Goal: Information Seeking & Learning: Learn about a topic

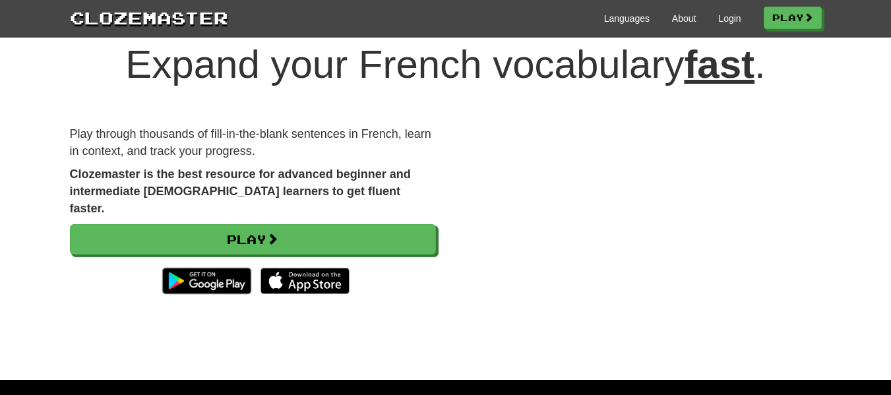
scroll to position [36, 0]
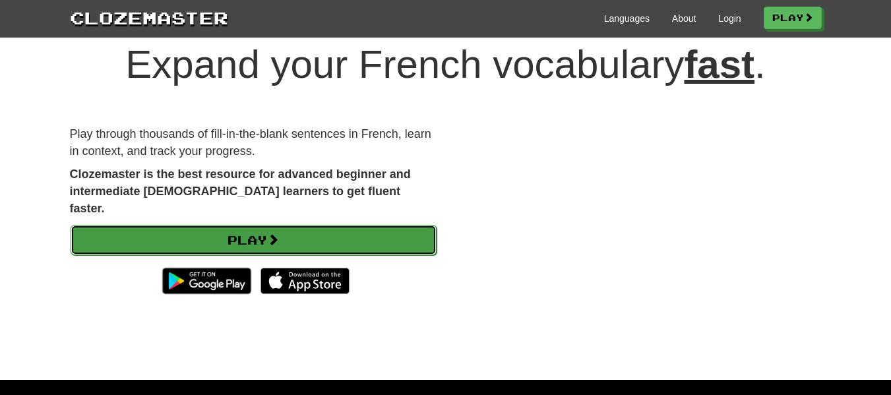
click at [241, 228] on link "Play" at bounding box center [254, 240] width 366 height 30
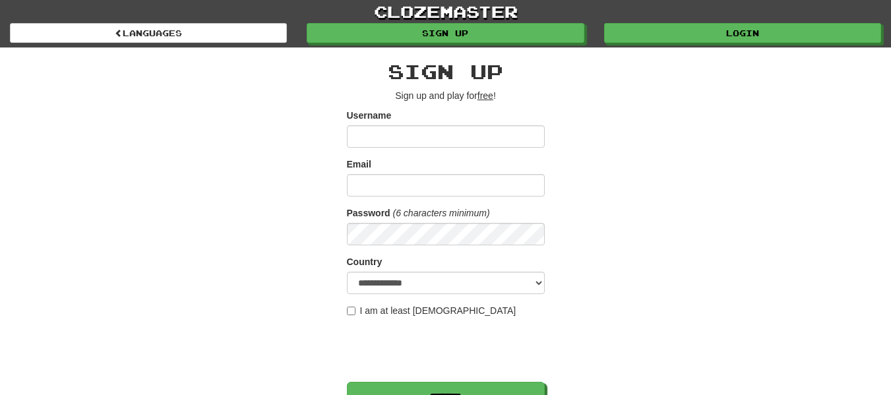
type input "*"
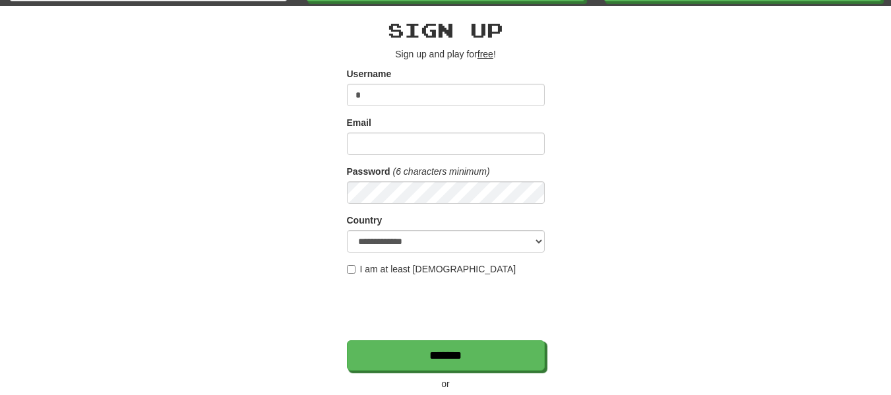
scroll to position [41, 0]
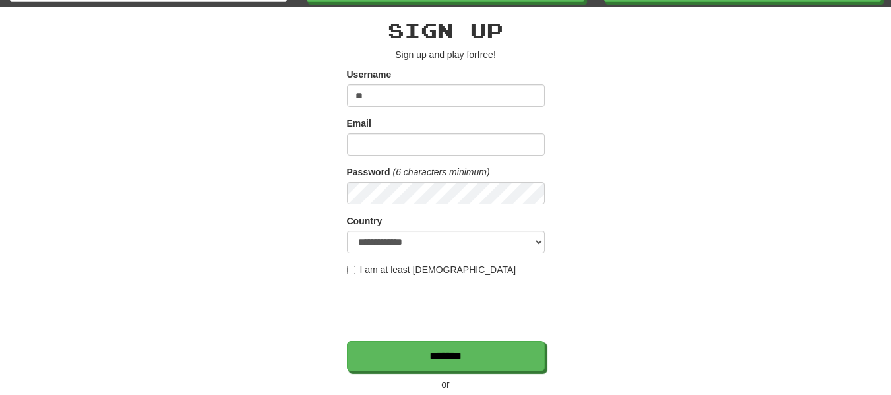
type input "*"
type input "**********"
click at [399, 141] on input "Email" at bounding box center [446, 144] width 198 height 22
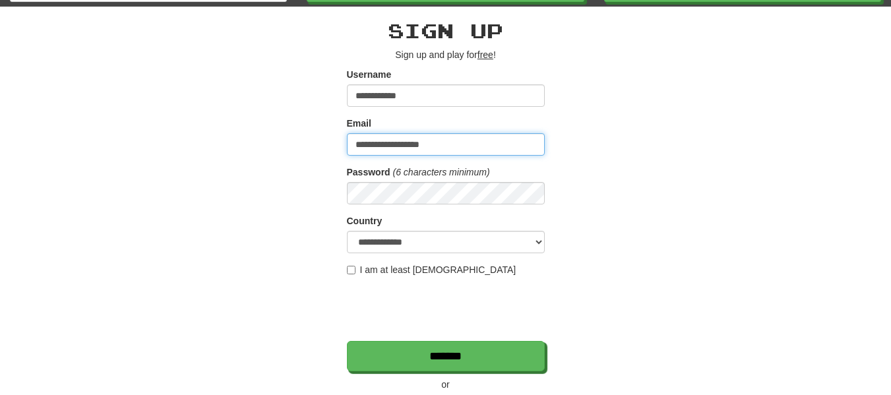
type input "**********"
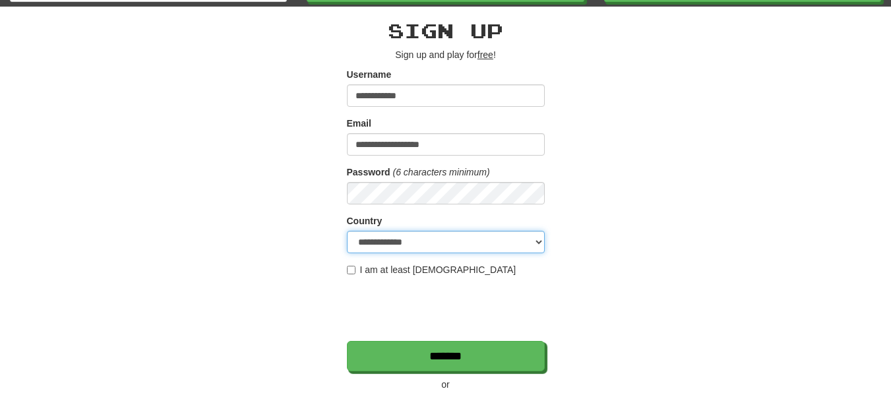
click at [401, 241] on select "**********" at bounding box center [446, 242] width 198 height 22
click at [403, 241] on select "**********" at bounding box center [446, 242] width 198 height 22
click at [399, 237] on select "**********" at bounding box center [446, 242] width 198 height 22
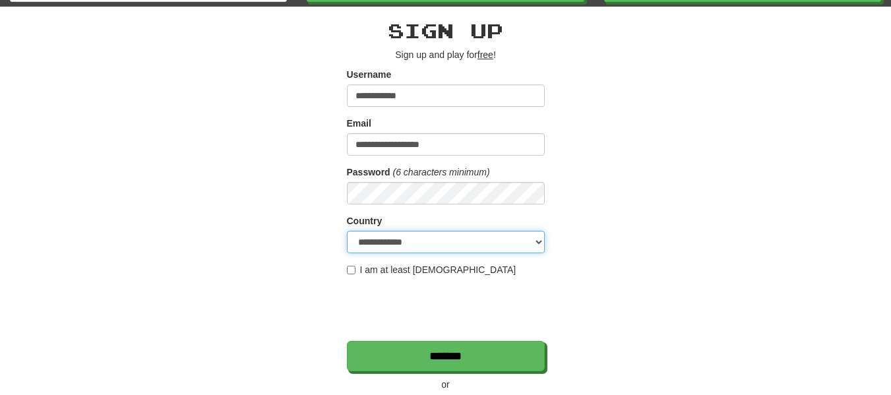
select select "**"
click at [347, 231] on select "**********" at bounding box center [446, 242] width 198 height 22
click at [345, 271] on div "**********" at bounding box center [446, 237] width 772 height 461
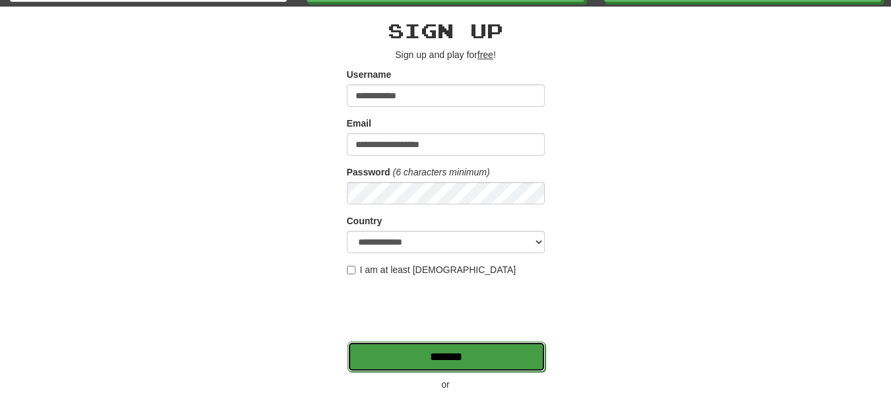
click at [437, 367] on input "*******" at bounding box center [447, 357] width 198 height 30
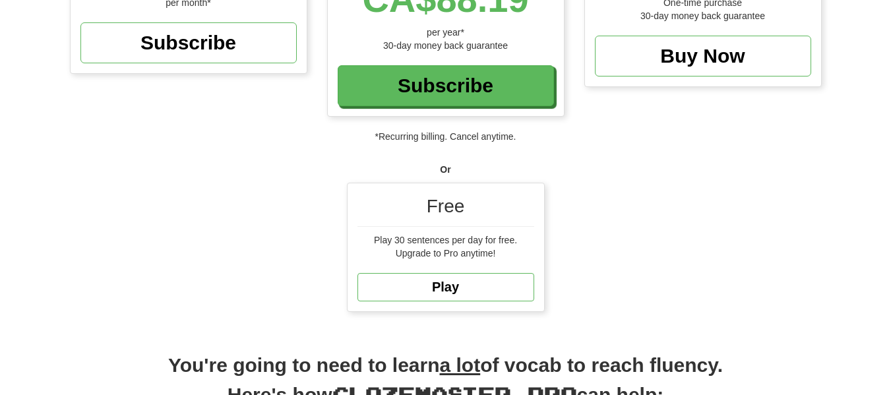
scroll to position [309, 0]
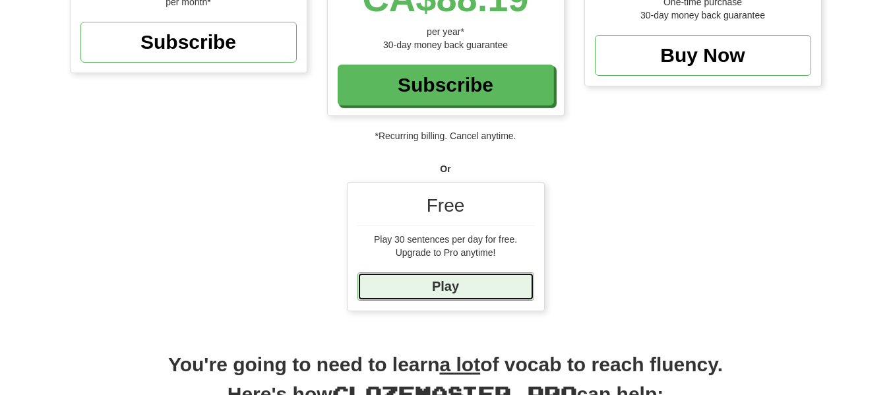
click at [415, 284] on link "Play" at bounding box center [446, 287] width 177 height 28
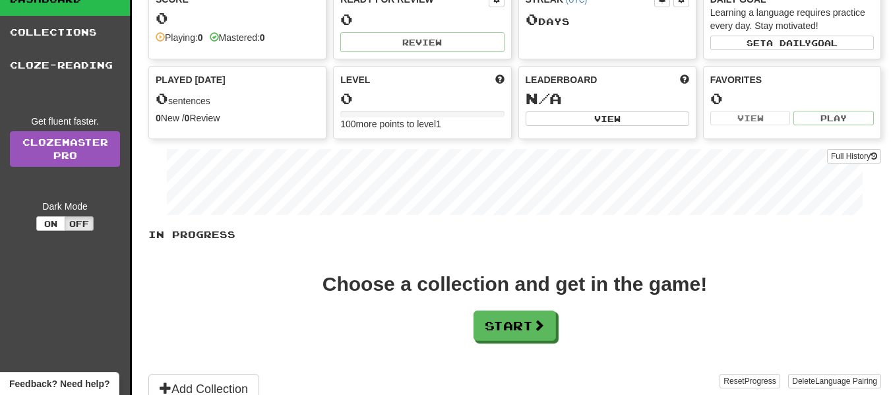
scroll to position [99, 0]
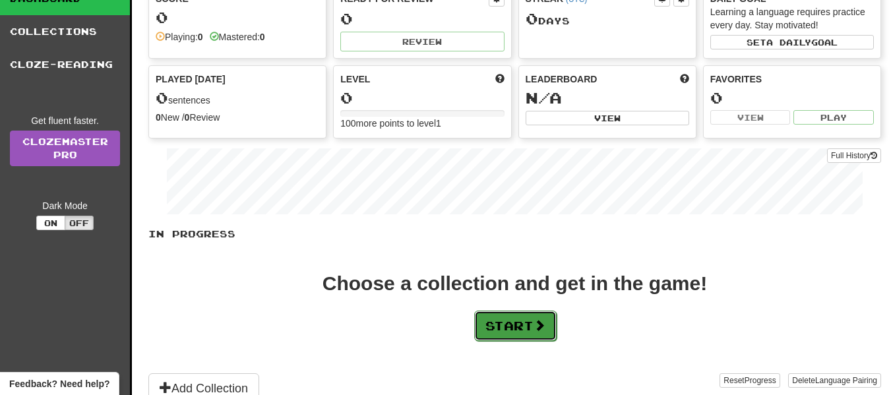
click at [521, 321] on button "Start" at bounding box center [515, 326] width 82 height 30
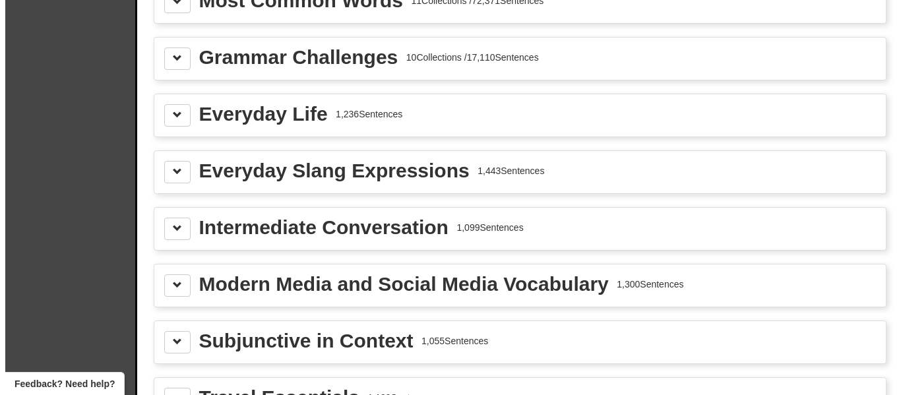
scroll to position [1576, 0]
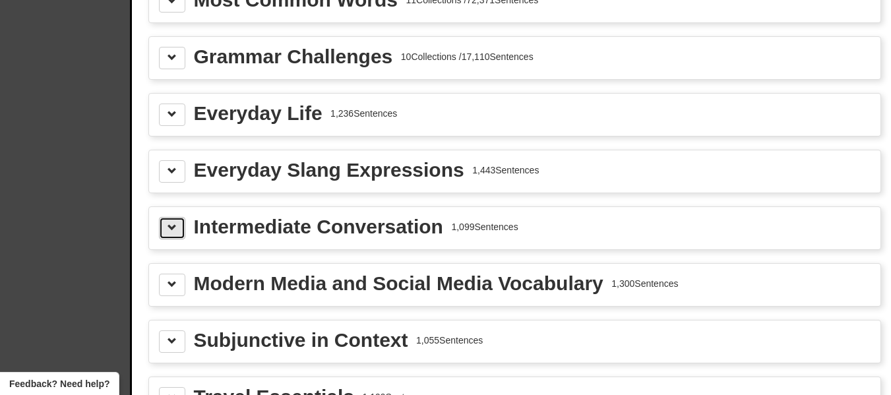
click at [169, 228] on span at bounding box center [172, 227] width 9 height 9
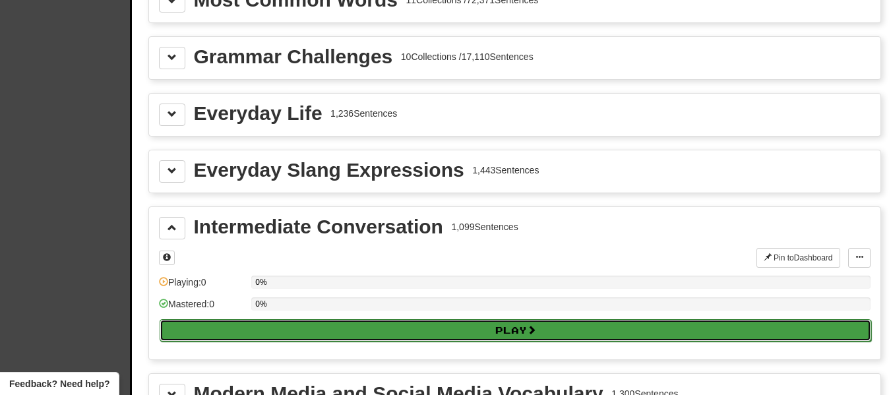
click at [228, 324] on button "Play" at bounding box center [516, 330] width 712 height 22
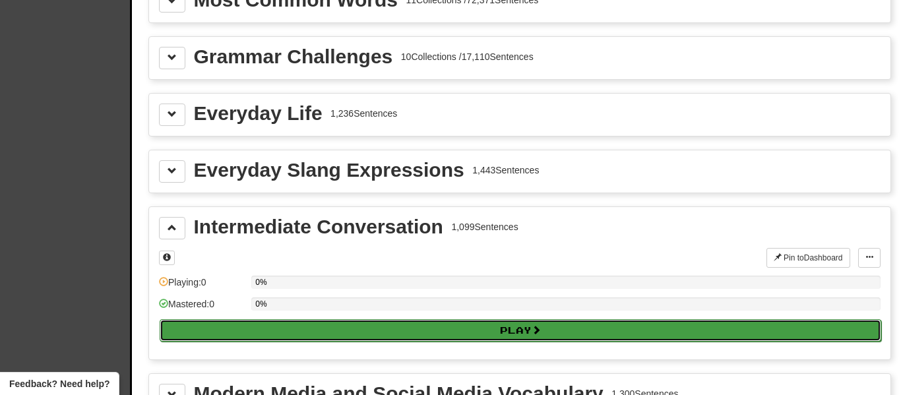
select select "**"
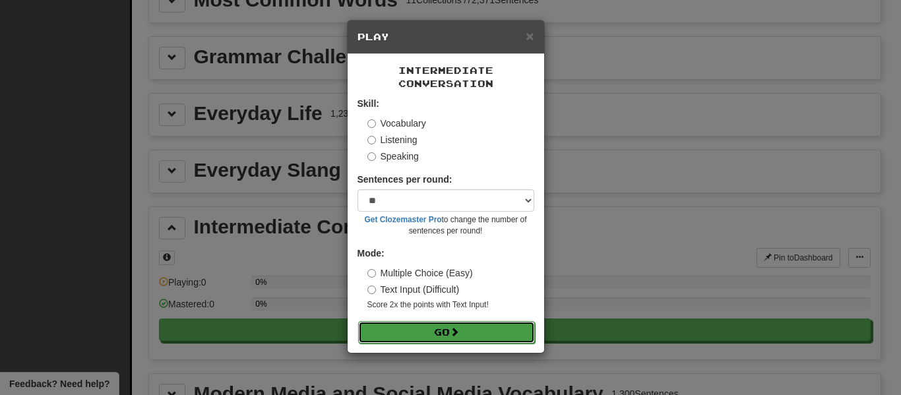
click at [437, 328] on button "Go" at bounding box center [446, 332] width 177 height 22
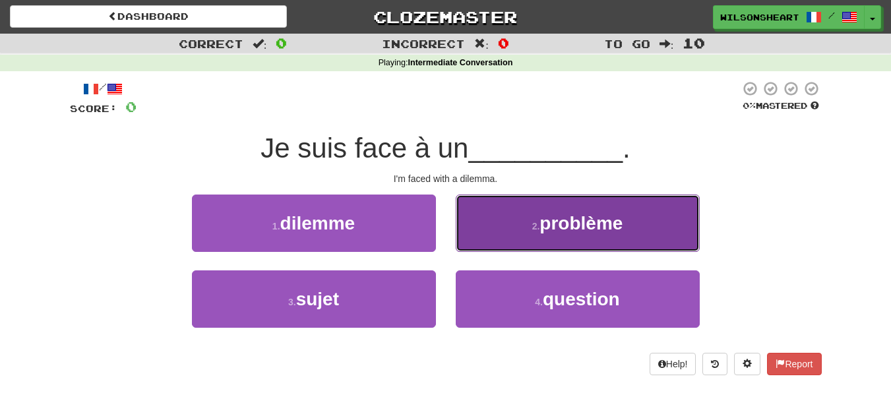
click at [519, 227] on button "2 . problème" at bounding box center [578, 223] width 244 height 57
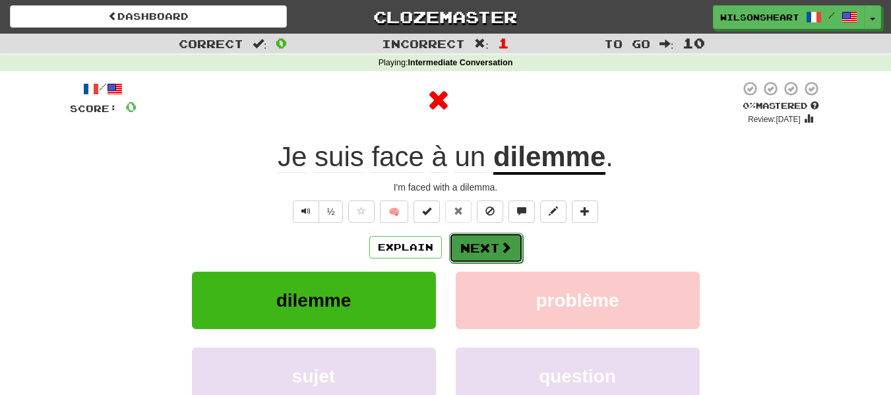
click at [488, 255] on button "Next" at bounding box center [486, 248] width 74 height 30
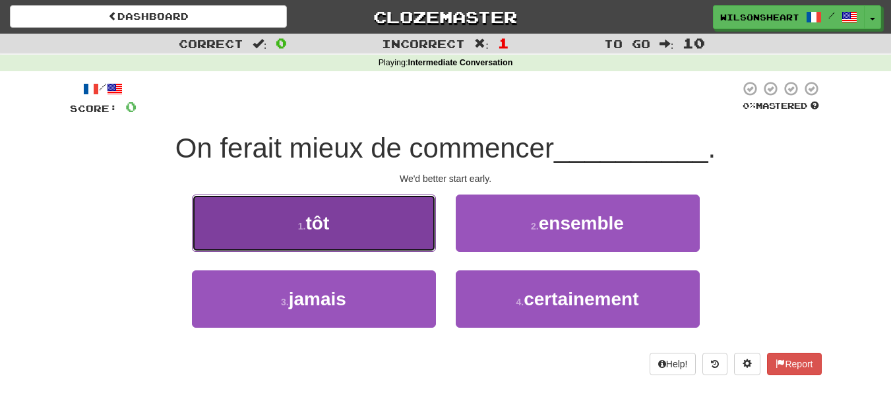
click at [361, 245] on button "1 . tôt" at bounding box center [314, 223] width 244 height 57
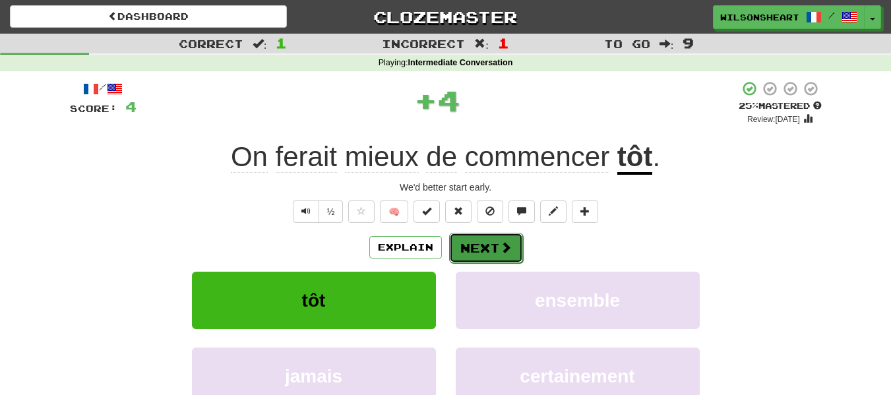
click at [484, 259] on button "Next" at bounding box center [486, 248] width 74 height 30
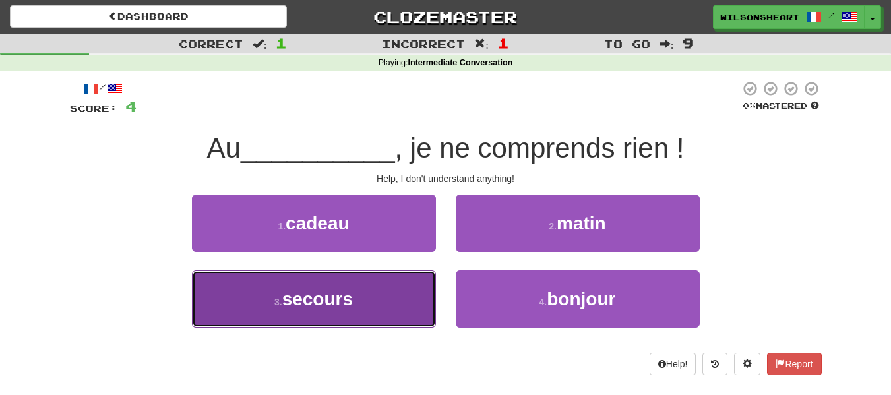
click at [319, 298] on span "secours" at bounding box center [317, 299] width 71 height 20
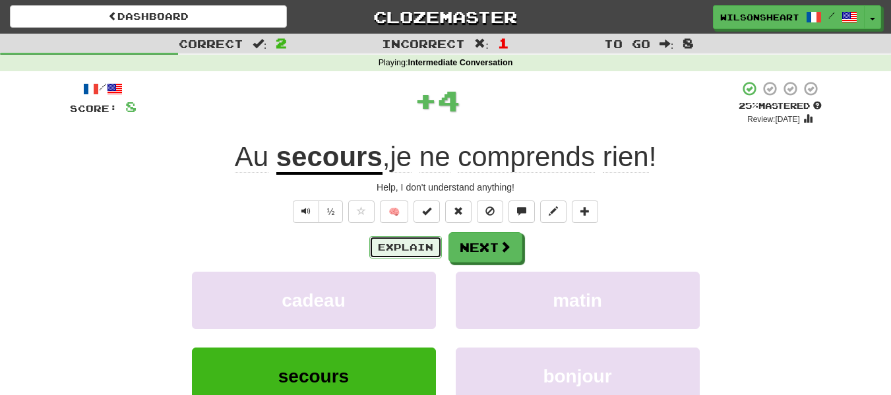
click at [384, 247] on button "Explain" at bounding box center [406, 247] width 73 height 22
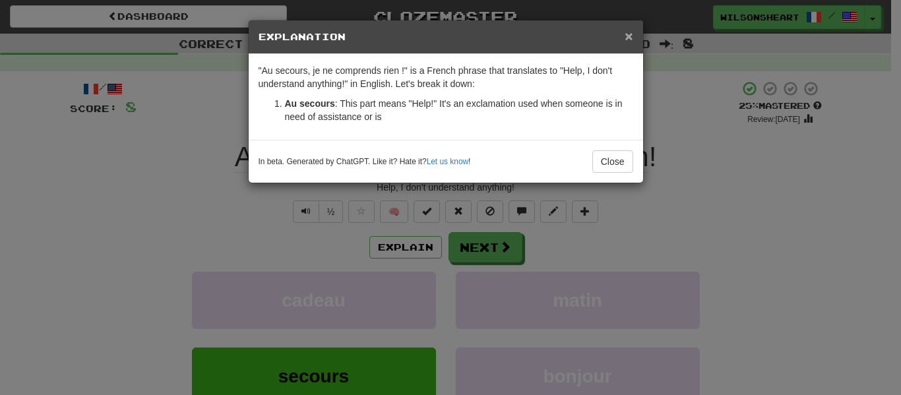
click at [631, 35] on span "×" at bounding box center [629, 35] width 8 height 15
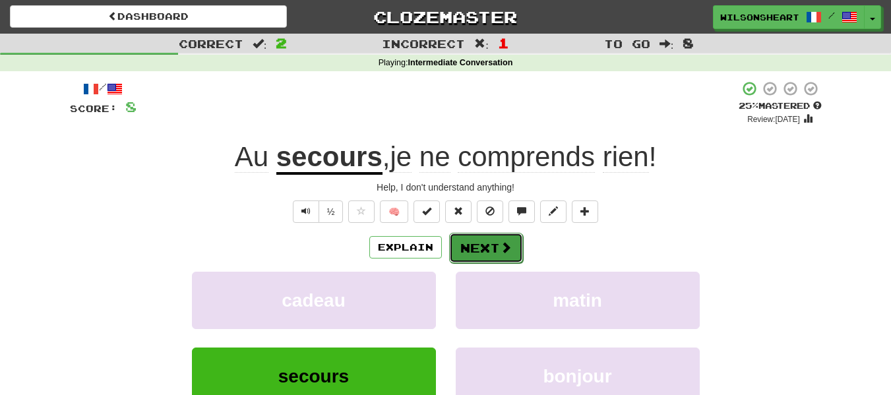
click at [472, 245] on button "Next" at bounding box center [486, 248] width 74 height 30
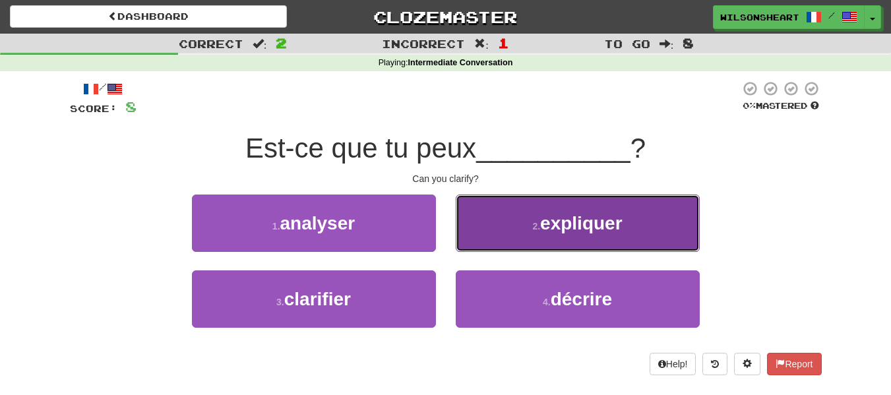
click at [538, 238] on button "2 . expliquer" at bounding box center [578, 223] width 244 height 57
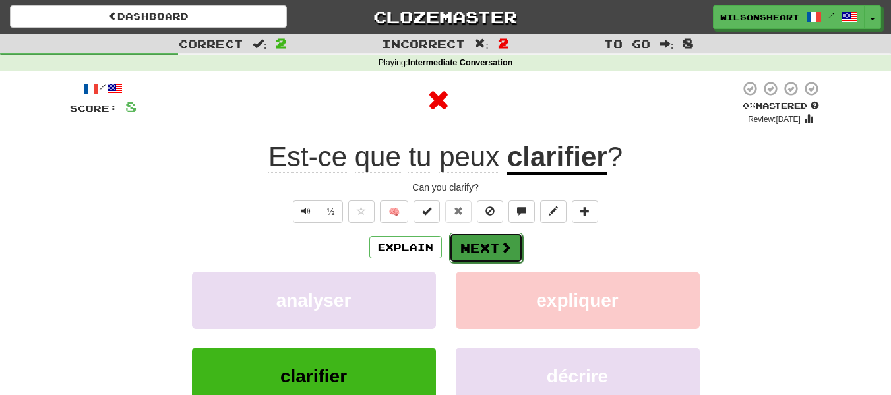
click at [472, 241] on button "Next" at bounding box center [486, 248] width 74 height 30
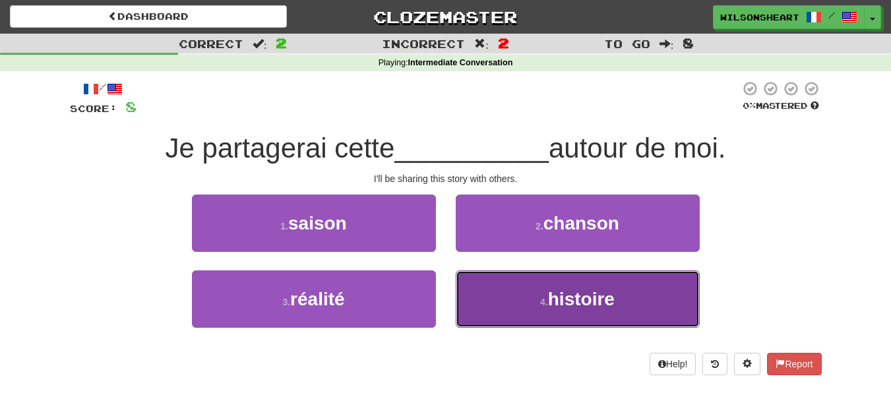
click at [523, 303] on button "4 . histoire" at bounding box center [578, 299] width 244 height 57
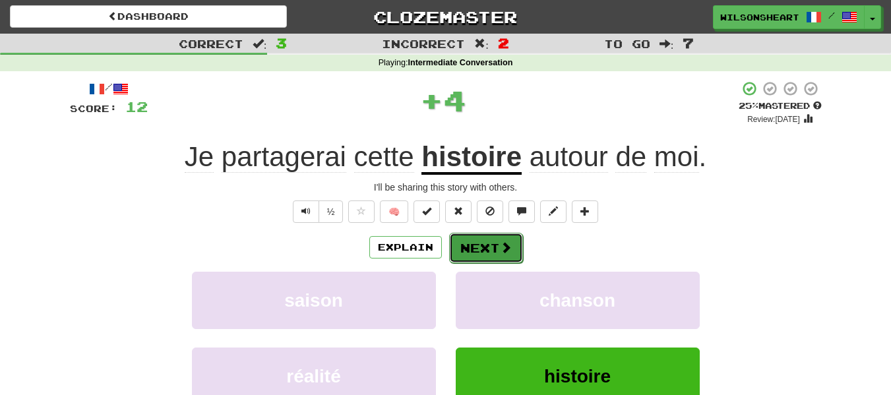
click at [498, 242] on button "Next" at bounding box center [486, 248] width 74 height 30
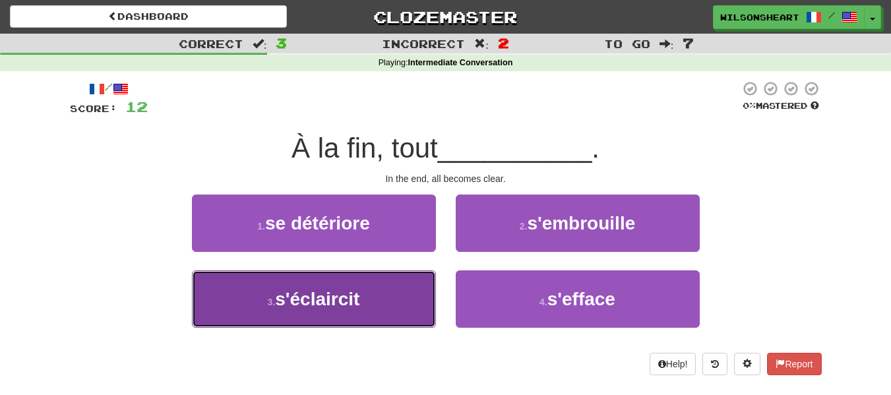
click at [398, 296] on button "3 . s'éclaircit" at bounding box center [314, 299] width 244 height 57
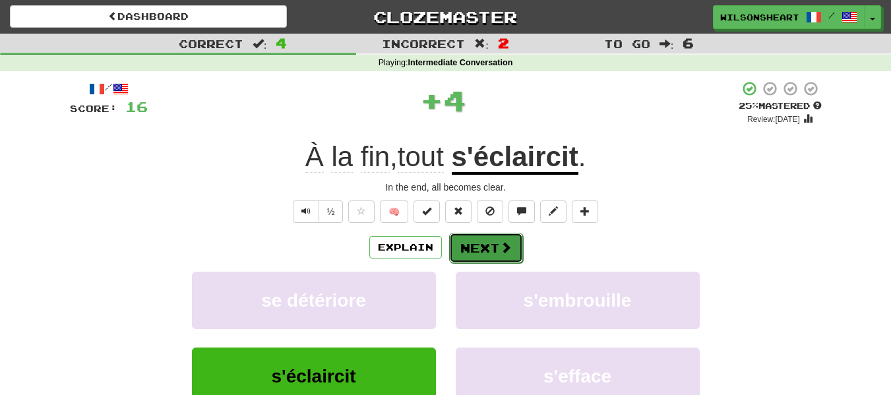
click at [491, 250] on button "Next" at bounding box center [486, 248] width 74 height 30
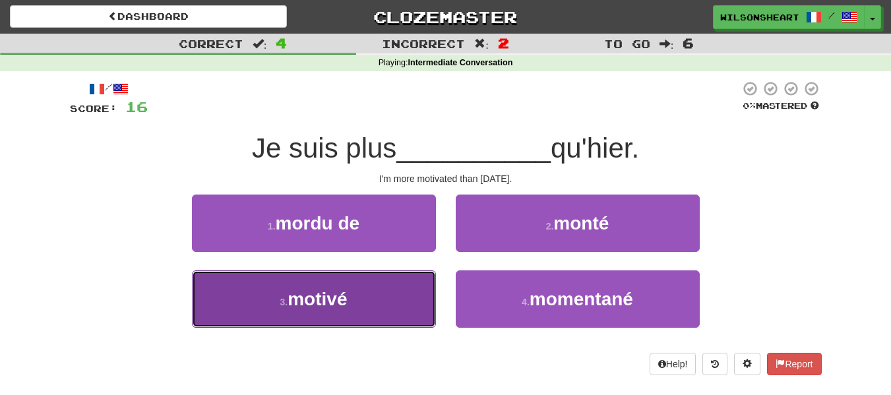
click at [356, 283] on button "3 . motivé" at bounding box center [314, 299] width 244 height 57
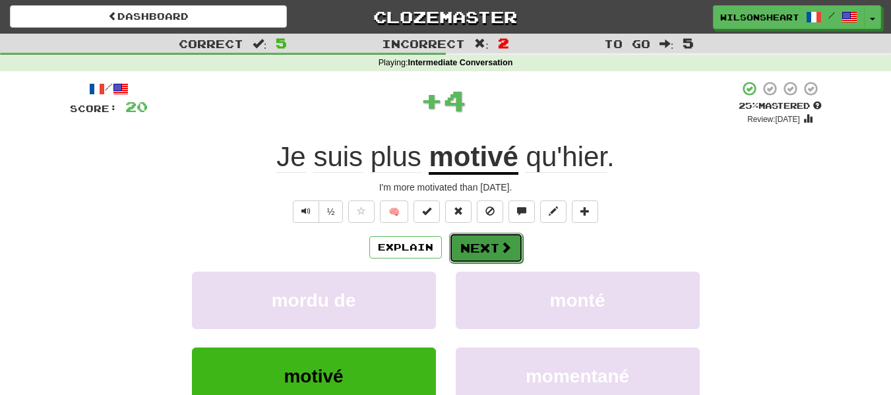
click at [496, 247] on button "Next" at bounding box center [486, 248] width 74 height 30
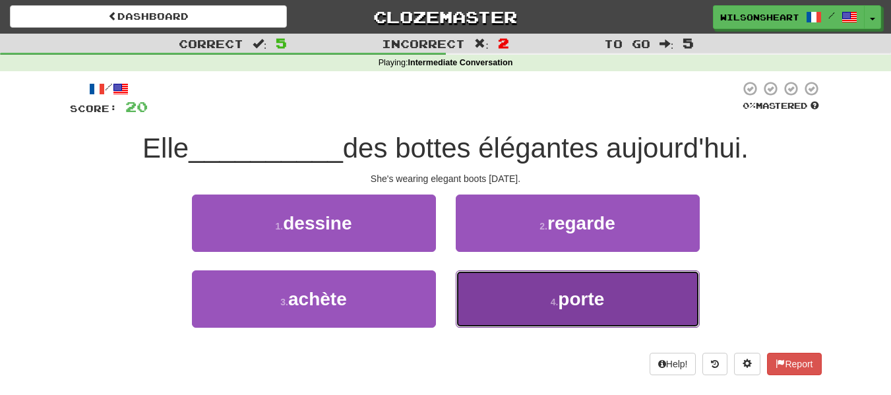
click at [502, 287] on button "4 . porte" at bounding box center [578, 299] width 244 height 57
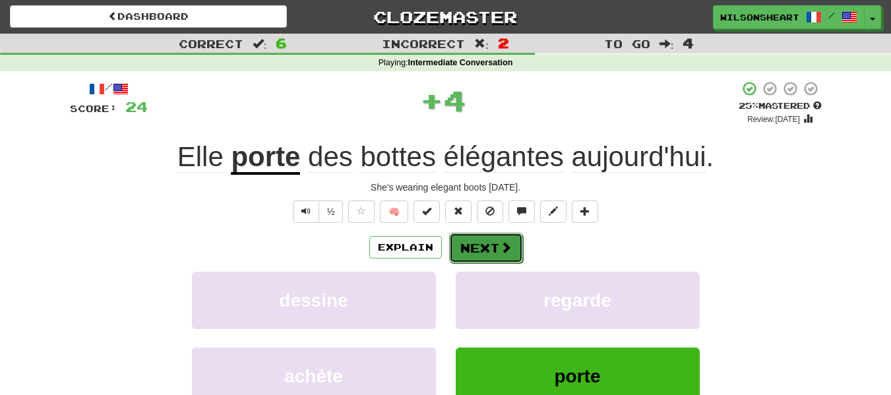
click at [495, 241] on button "Next" at bounding box center [486, 248] width 74 height 30
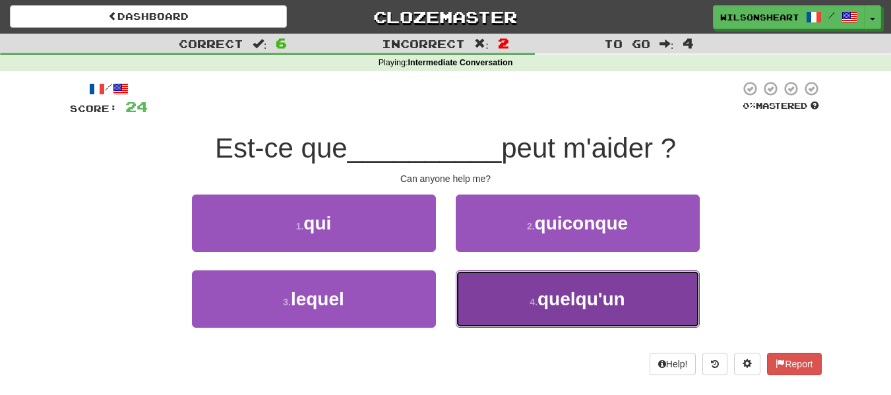
click at [513, 301] on button "4 . quelqu'un" at bounding box center [578, 299] width 244 height 57
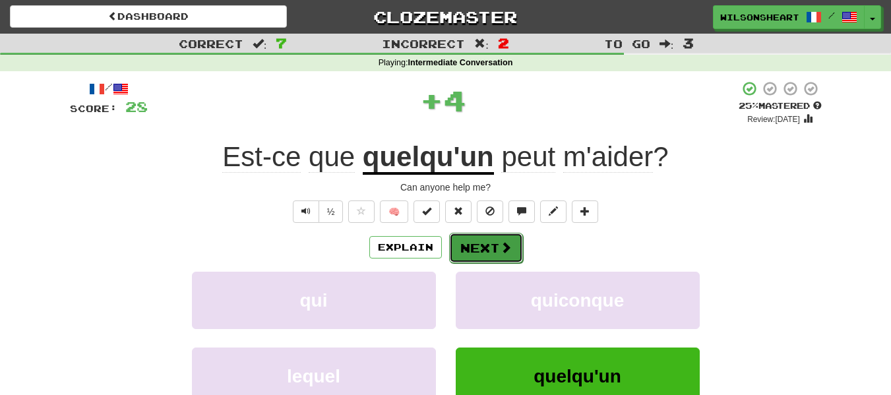
click at [486, 241] on button "Next" at bounding box center [486, 248] width 74 height 30
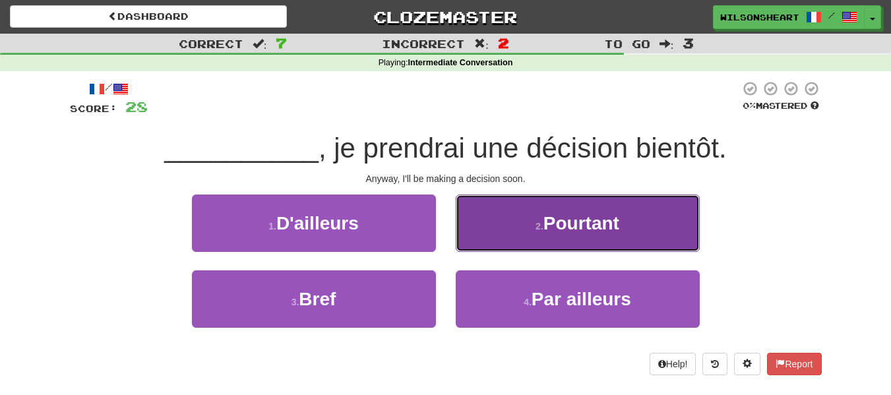
click at [464, 235] on button "2 . Pourtant" at bounding box center [578, 223] width 244 height 57
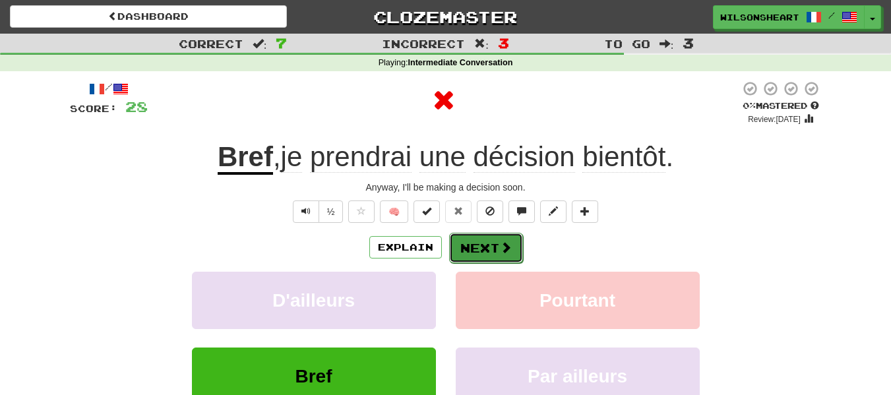
click at [481, 262] on button "Next" at bounding box center [486, 248] width 74 height 30
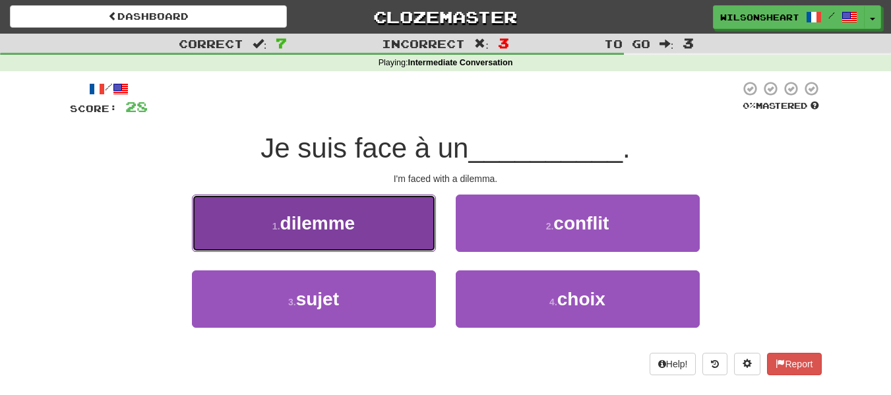
click at [410, 209] on button "1 . dilemme" at bounding box center [314, 223] width 244 height 57
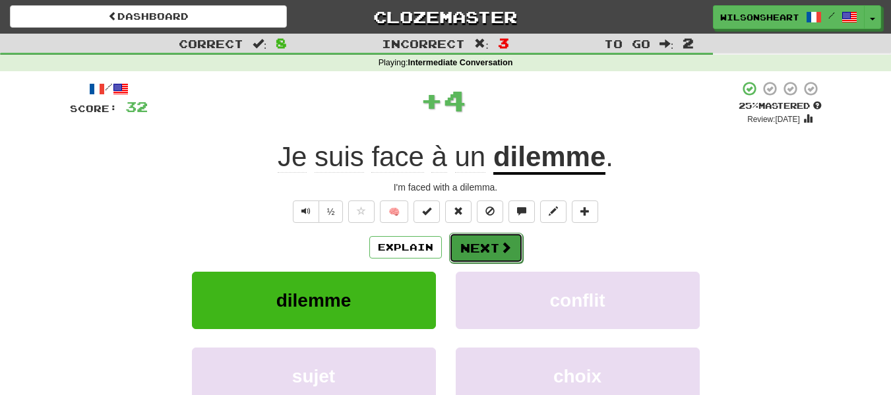
click at [492, 244] on button "Next" at bounding box center [486, 248] width 74 height 30
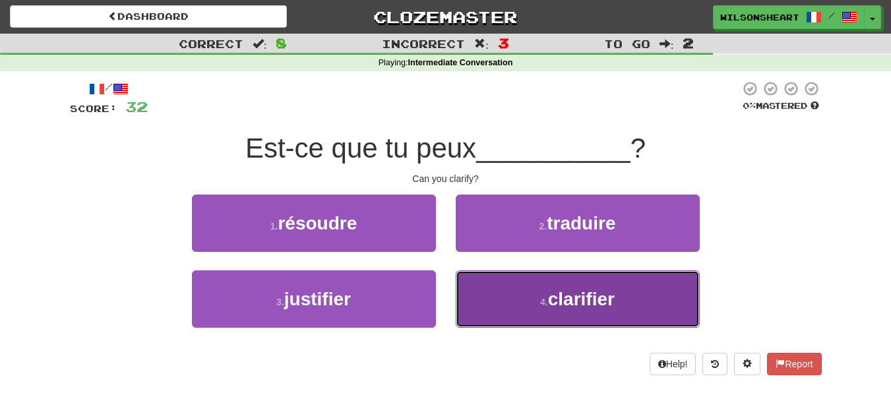
click at [472, 299] on button "4 . clarifier" at bounding box center [578, 299] width 244 height 57
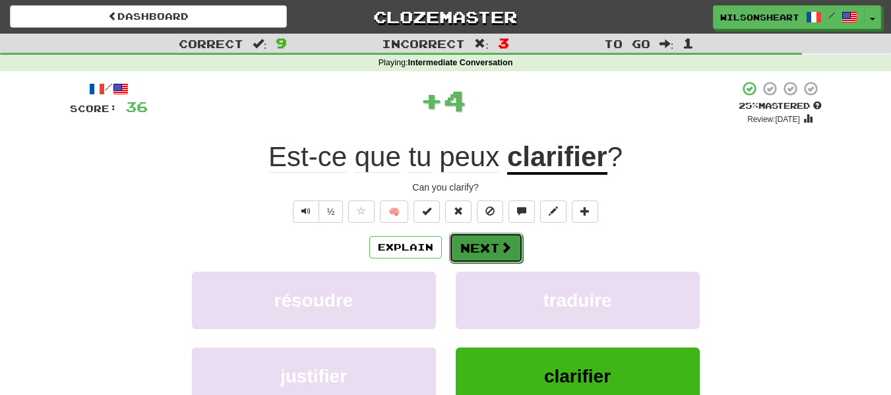
click at [470, 243] on button "Next" at bounding box center [486, 248] width 74 height 30
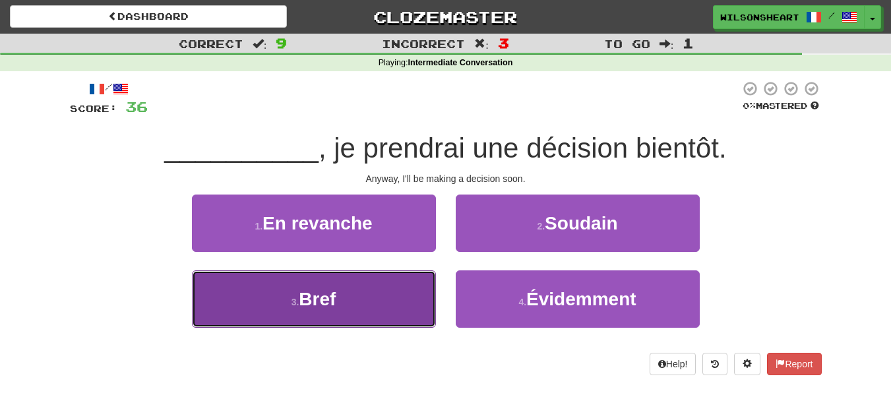
click at [362, 292] on button "3 . Bref" at bounding box center [314, 299] width 244 height 57
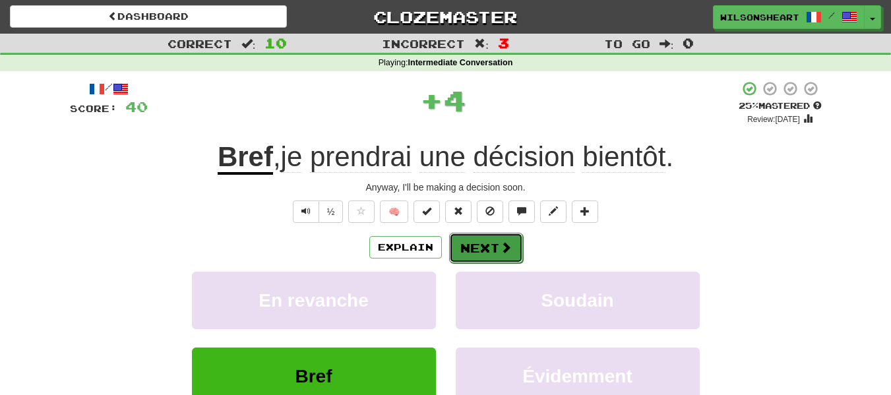
click at [498, 252] on button "Next" at bounding box center [486, 248] width 74 height 30
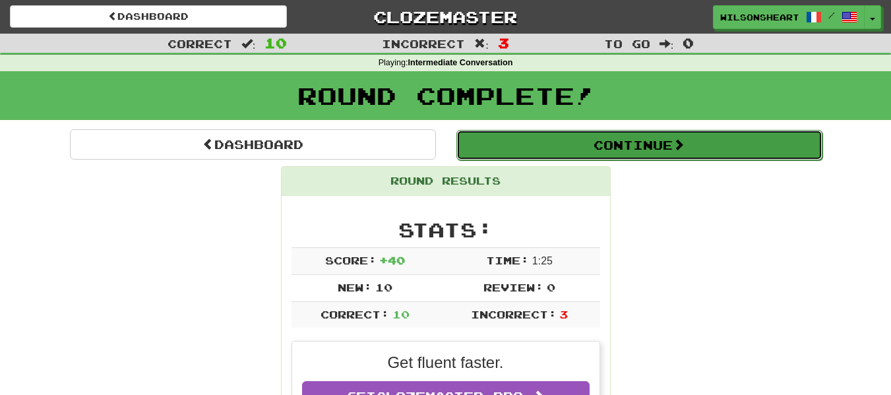
click at [563, 139] on button "Continue" at bounding box center [640, 145] width 366 height 30
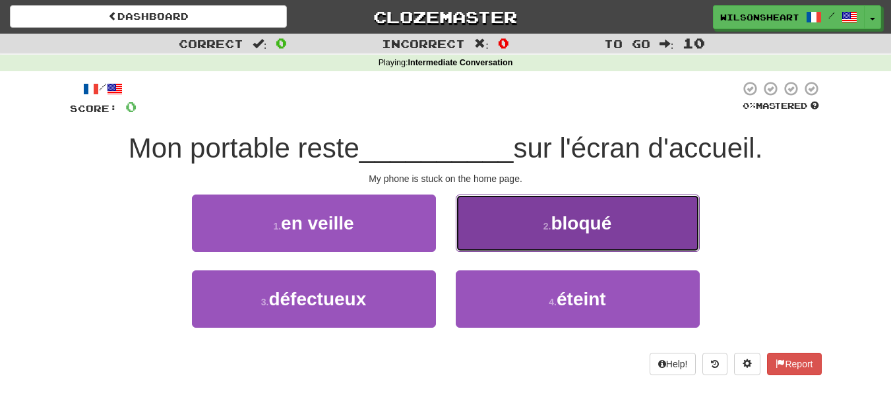
click at [489, 218] on button "2 . bloqué" at bounding box center [578, 223] width 244 height 57
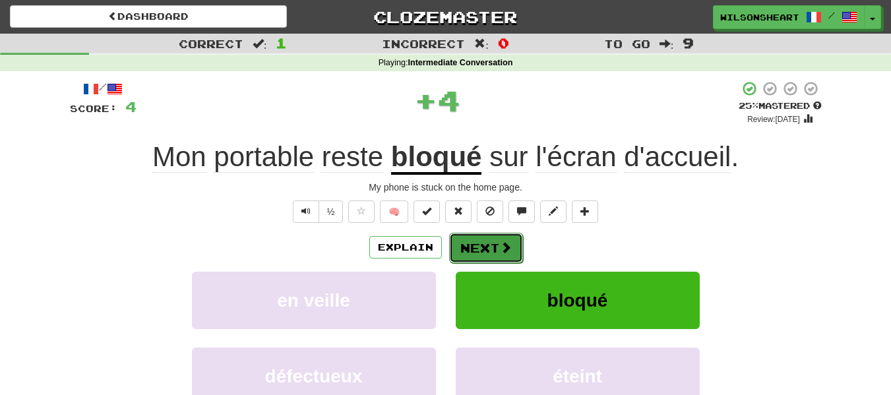
click at [481, 250] on button "Next" at bounding box center [486, 248] width 74 height 30
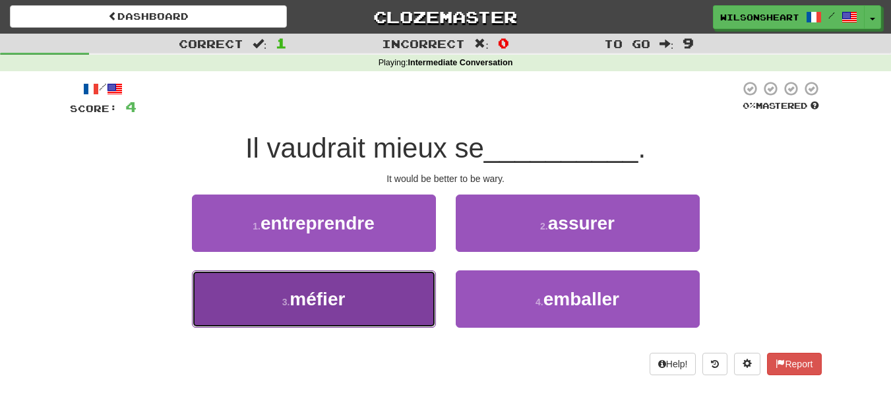
click at [350, 317] on button "3 . méfier" at bounding box center [314, 299] width 244 height 57
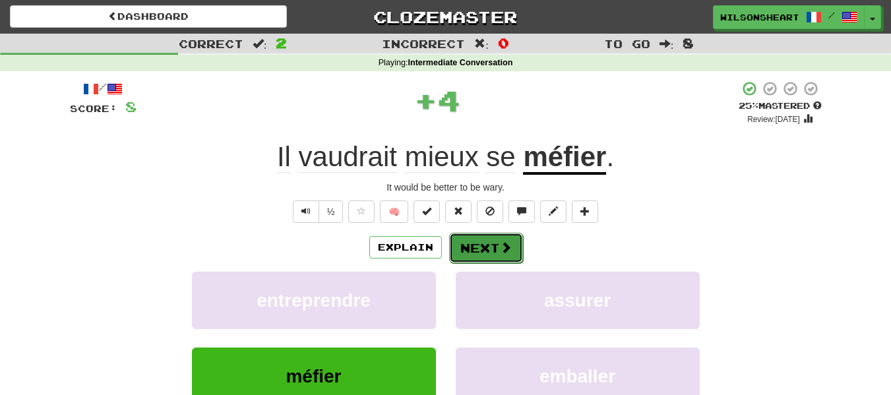
click at [503, 248] on span at bounding box center [506, 248] width 12 height 12
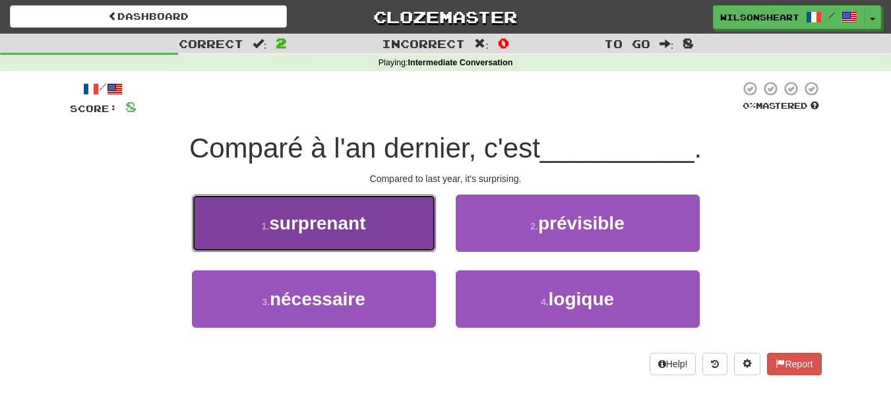
click at [418, 223] on button "1 . surprenant" at bounding box center [314, 223] width 244 height 57
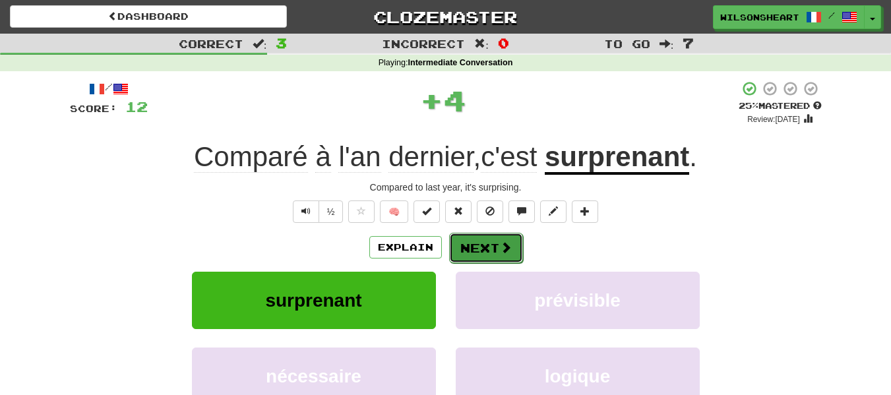
click at [513, 255] on button "Next" at bounding box center [486, 248] width 74 height 30
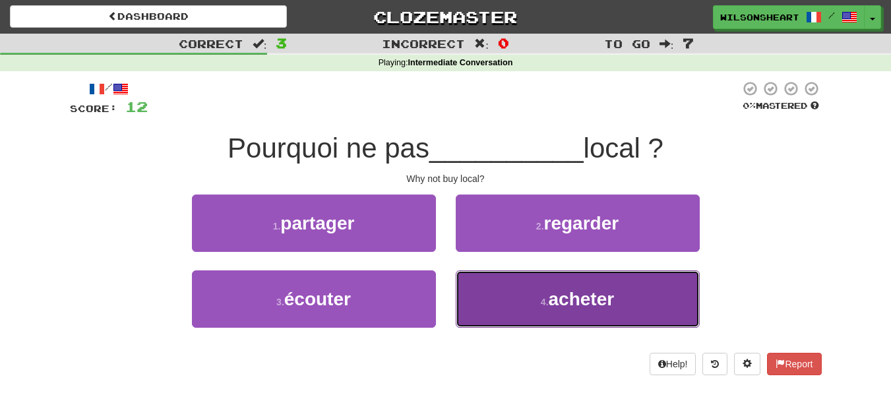
click at [503, 309] on button "4 . acheter" at bounding box center [578, 299] width 244 height 57
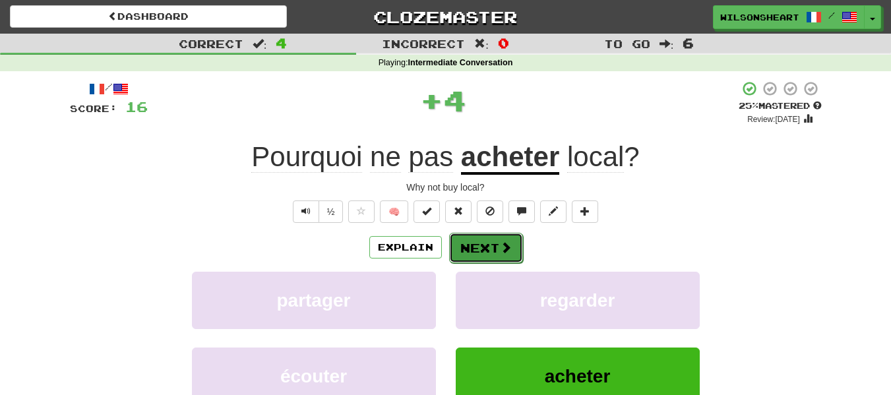
click at [464, 249] on button "Next" at bounding box center [486, 248] width 74 height 30
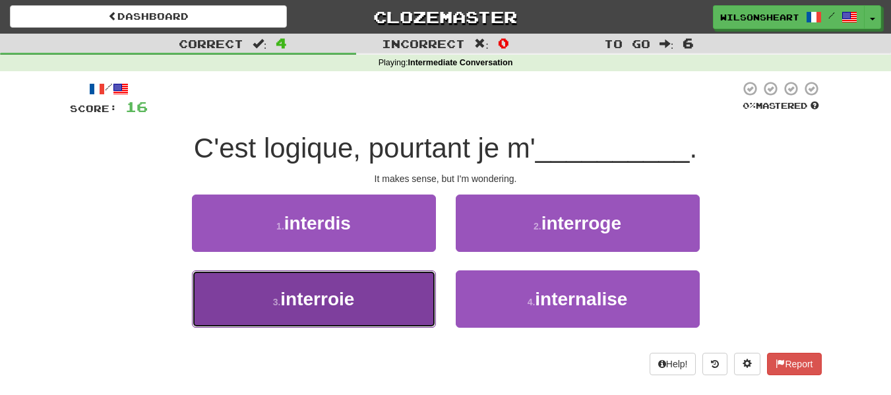
click at [402, 292] on button "3 . interroie" at bounding box center [314, 299] width 244 height 57
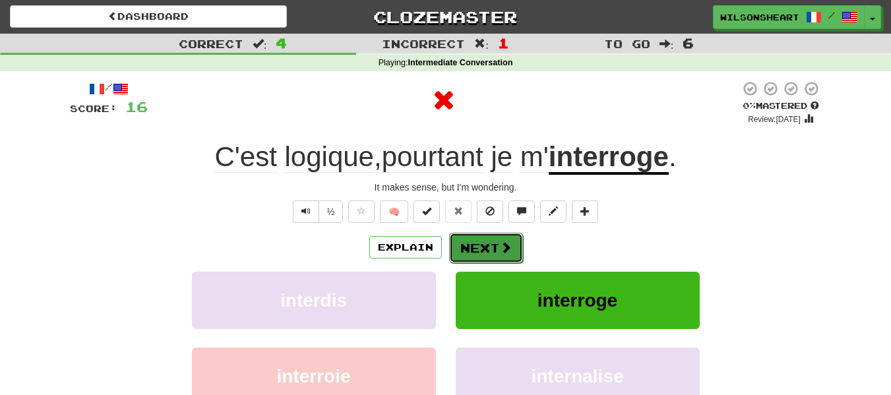
click at [475, 240] on button "Next" at bounding box center [486, 248] width 74 height 30
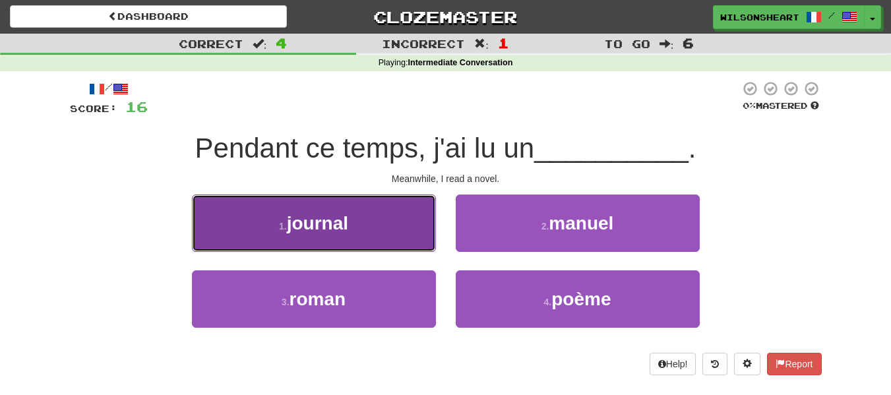
click at [391, 231] on button "1 . journal" at bounding box center [314, 223] width 244 height 57
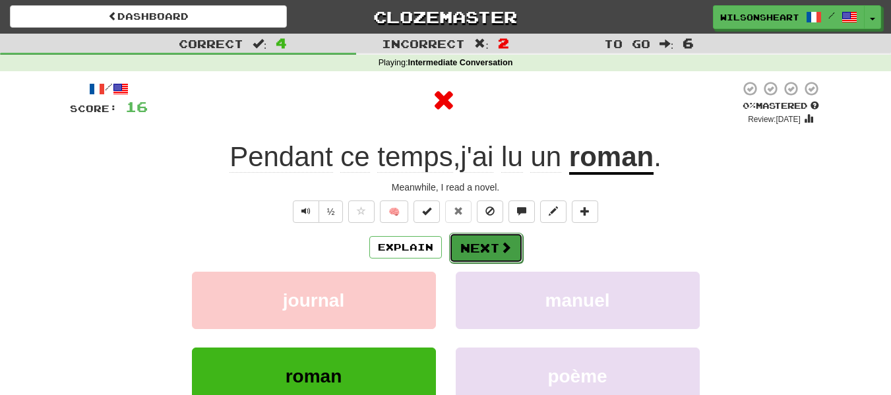
click at [484, 250] on button "Next" at bounding box center [486, 248] width 74 height 30
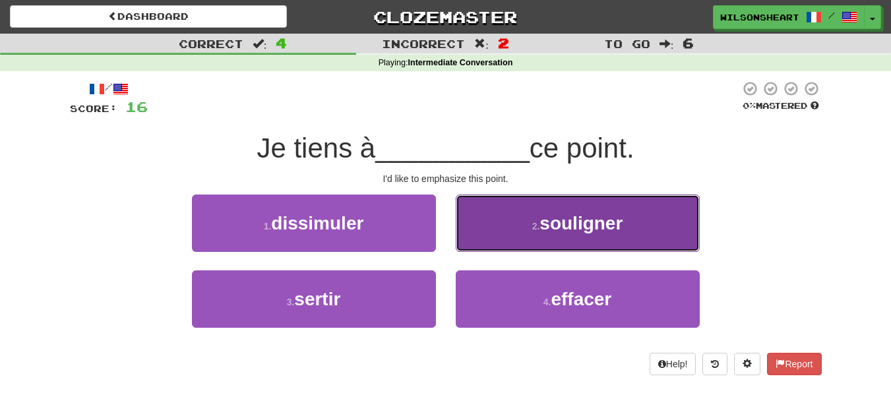
click at [481, 228] on button "2 . souligner" at bounding box center [578, 223] width 244 height 57
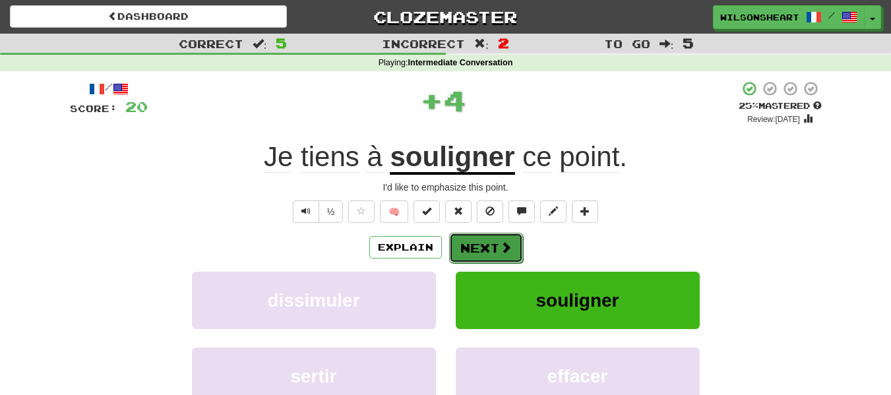
click at [487, 249] on button "Next" at bounding box center [486, 248] width 74 height 30
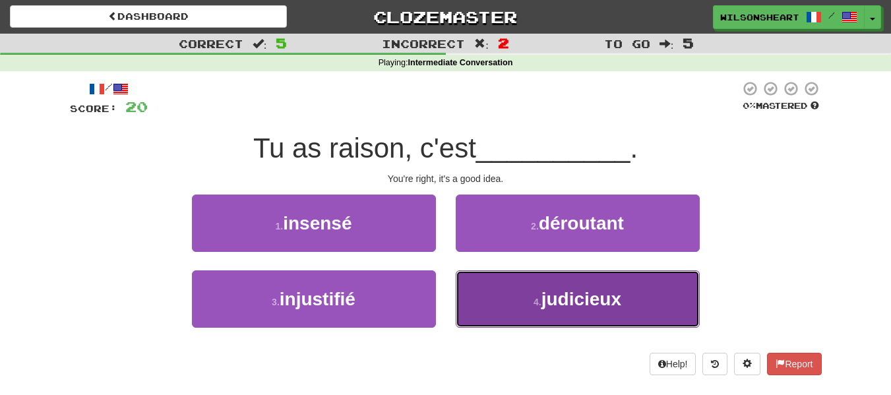
click at [513, 303] on button "4 . judicieux" at bounding box center [578, 299] width 244 height 57
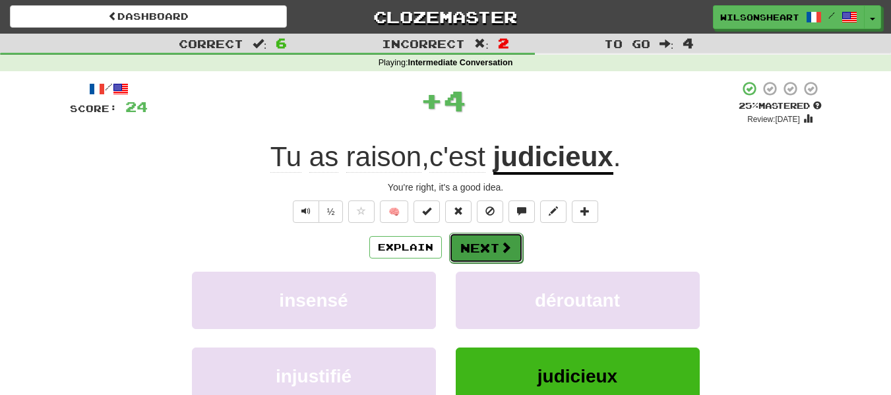
click at [486, 244] on button "Next" at bounding box center [486, 248] width 74 height 30
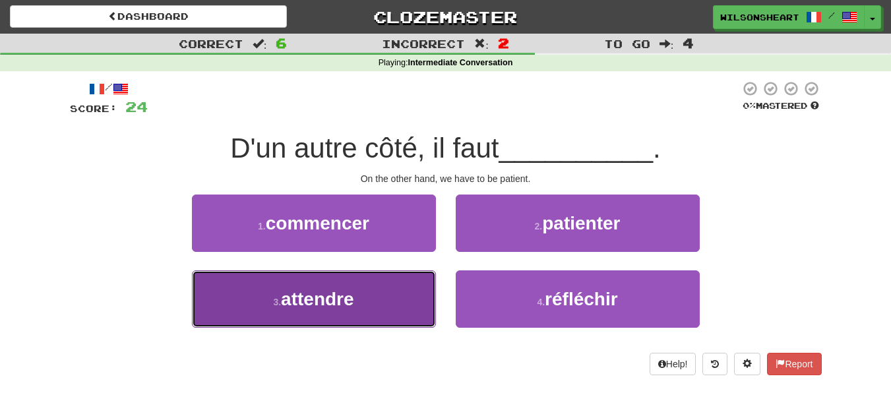
click at [399, 304] on button "3 . attendre" at bounding box center [314, 299] width 244 height 57
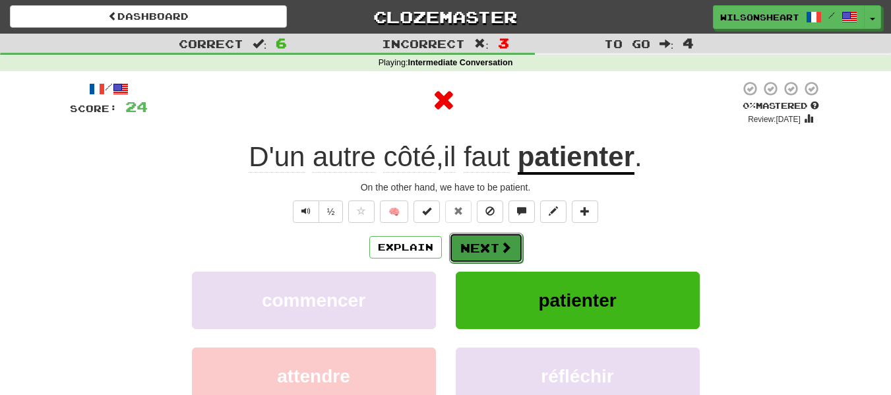
click at [478, 255] on button "Next" at bounding box center [486, 248] width 74 height 30
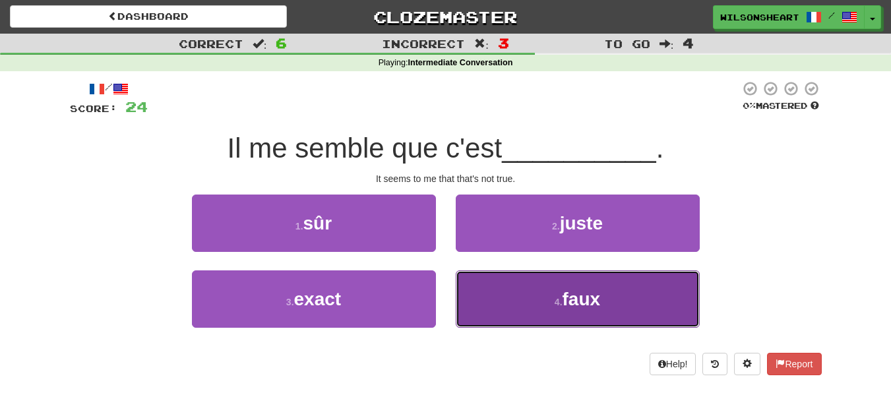
click at [474, 290] on button "4 . faux" at bounding box center [578, 299] width 244 height 57
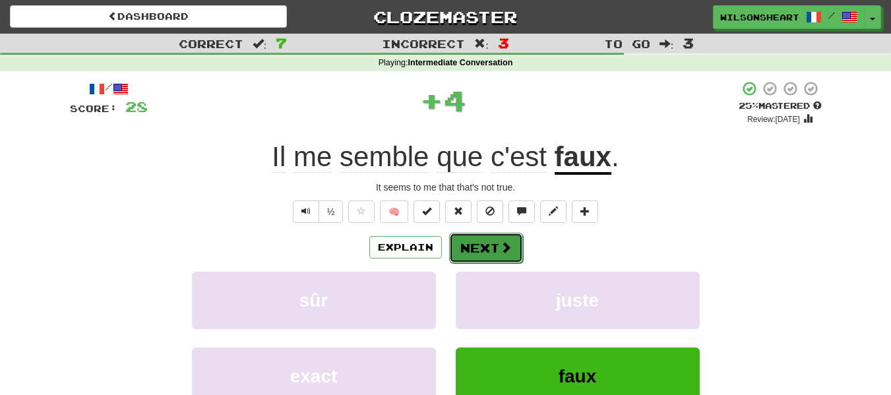
click at [501, 255] on button "Next" at bounding box center [486, 248] width 74 height 30
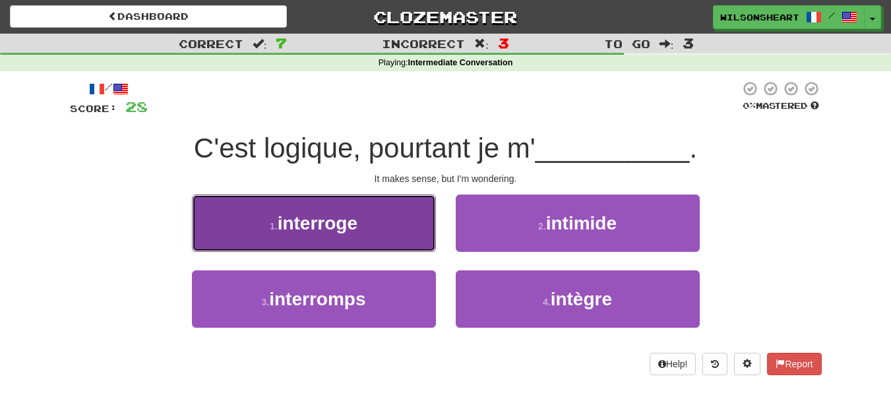
click at [408, 227] on button "1 . interroge" at bounding box center [314, 223] width 244 height 57
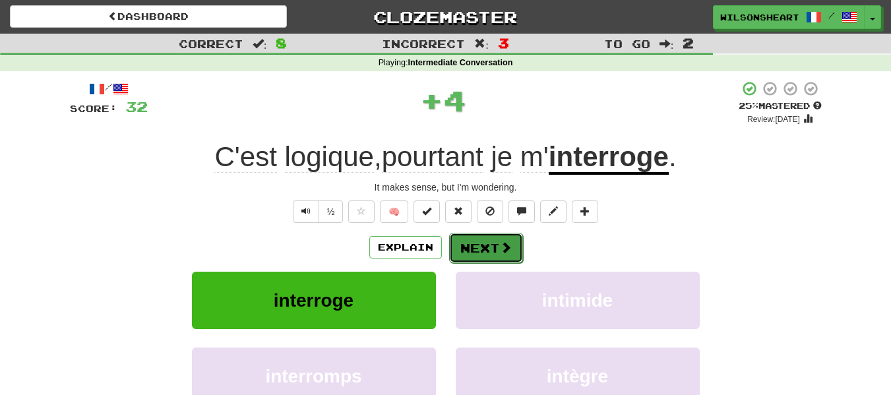
click at [492, 251] on button "Next" at bounding box center [486, 248] width 74 height 30
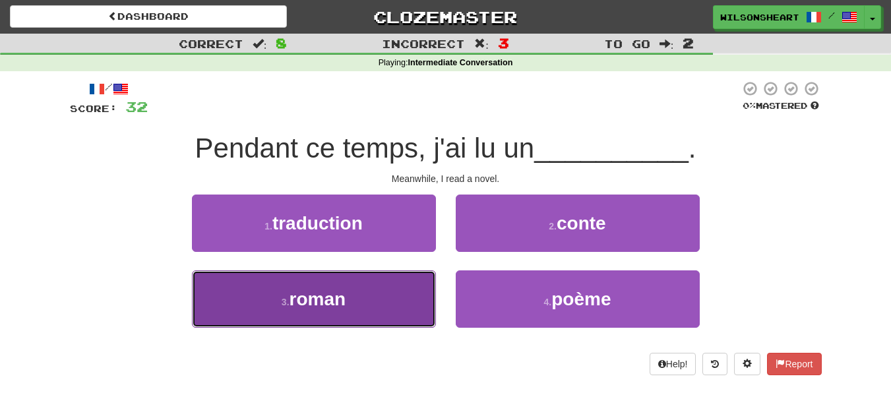
click at [348, 306] on button "3 . roman" at bounding box center [314, 299] width 244 height 57
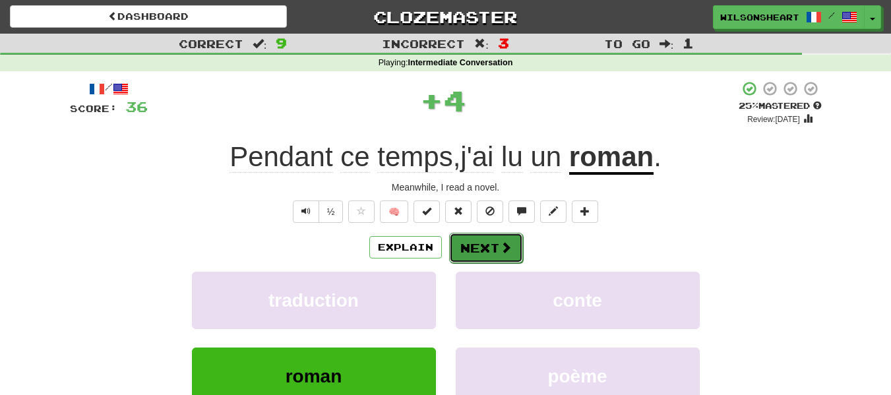
click at [467, 247] on button "Next" at bounding box center [486, 248] width 74 height 30
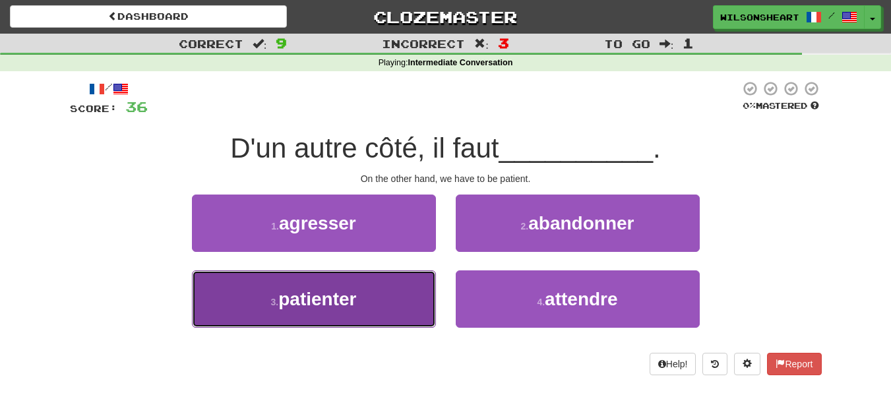
click at [405, 287] on button "3 . patienter" at bounding box center [314, 299] width 244 height 57
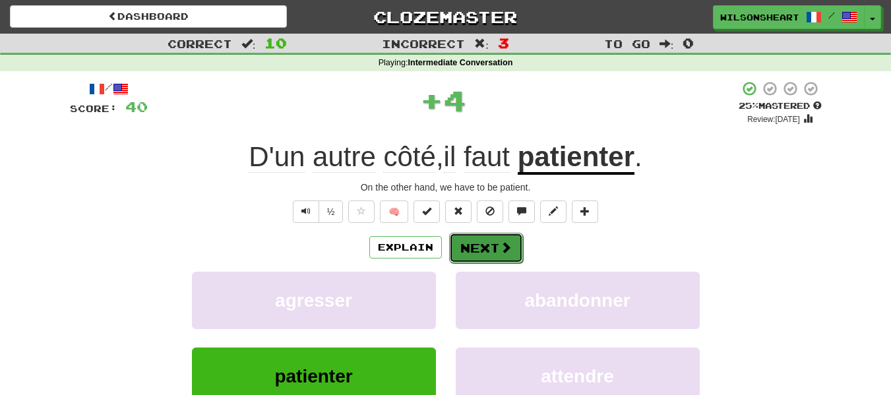
click at [507, 258] on button "Next" at bounding box center [486, 248] width 74 height 30
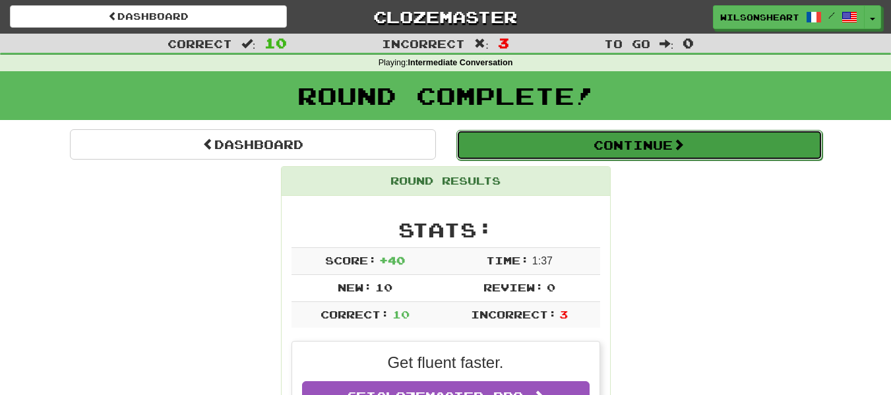
click at [544, 148] on button "Continue" at bounding box center [640, 145] width 366 height 30
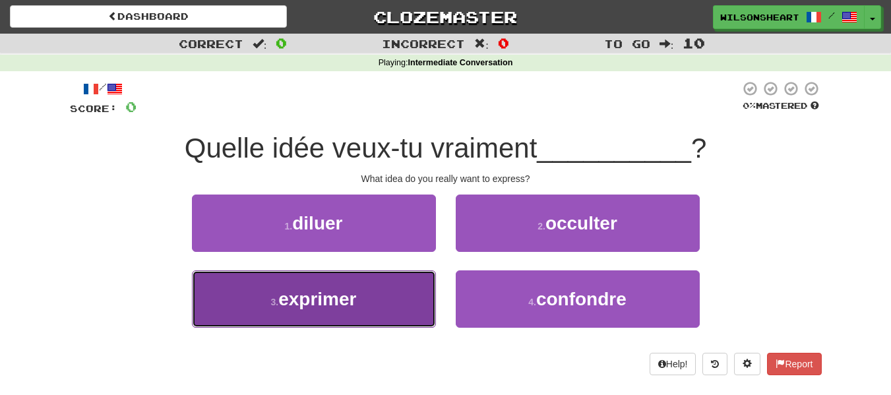
click at [361, 294] on button "3 . exprimer" at bounding box center [314, 299] width 244 height 57
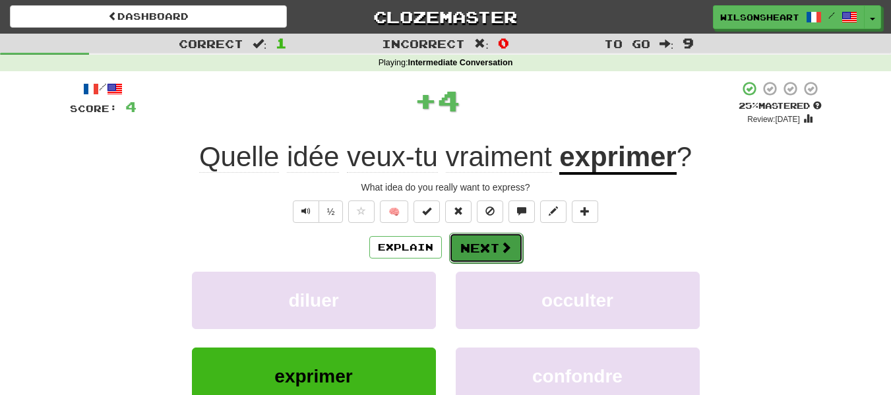
click at [478, 258] on button "Next" at bounding box center [486, 248] width 74 height 30
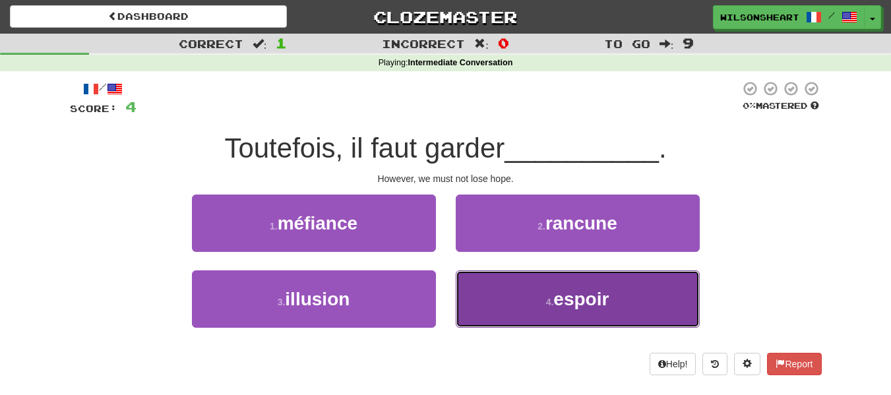
click at [512, 312] on button "4 . espoir" at bounding box center [578, 299] width 244 height 57
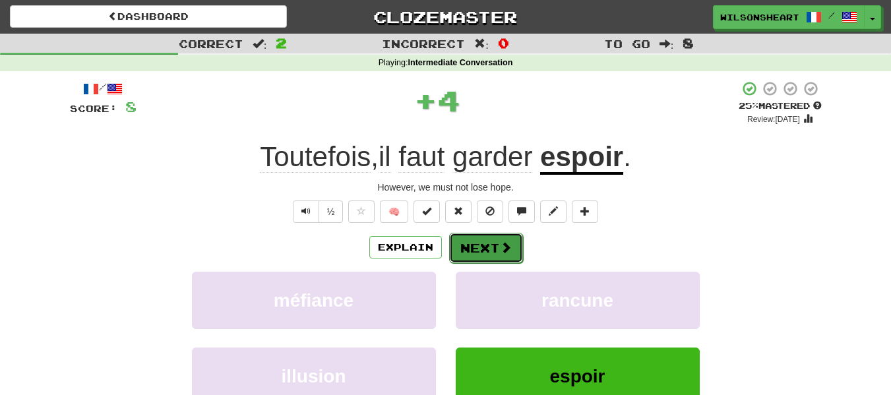
click at [503, 242] on span at bounding box center [506, 248] width 12 height 12
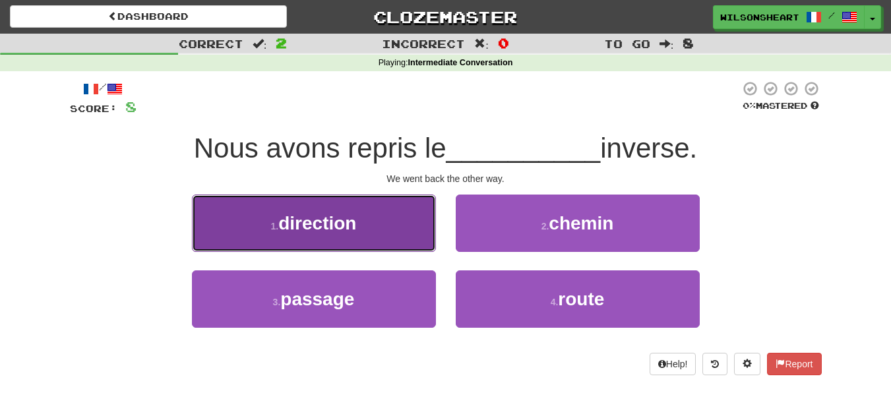
click at [371, 232] on button "1 . direction" at bounding box center [314, 223] width 244 height 57
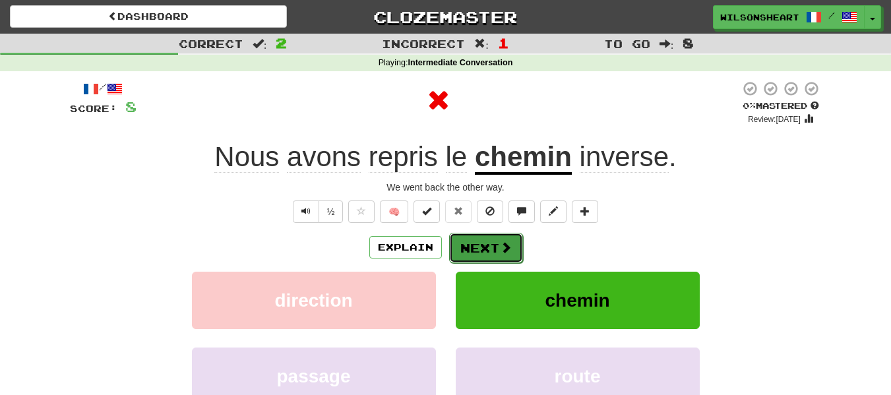
click at [478, 259] on button "Next" at bounding box center [486, 248] width 74 height 30
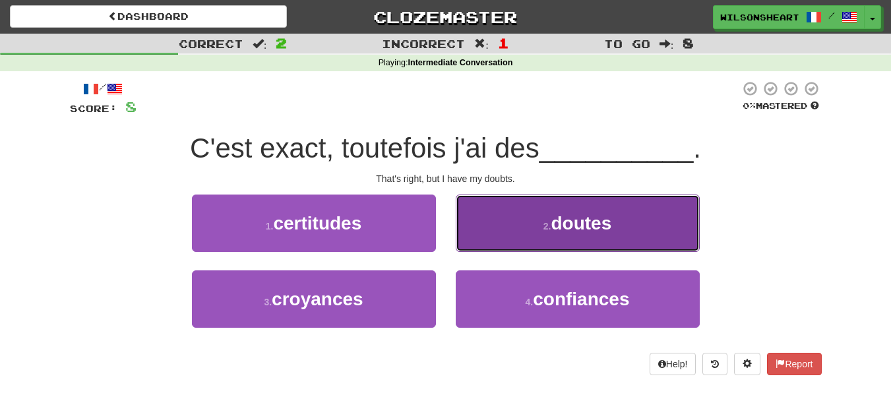
click at [538, 217] on button "2 . doutes" at bounding box center [578, 223] width 244 height 57
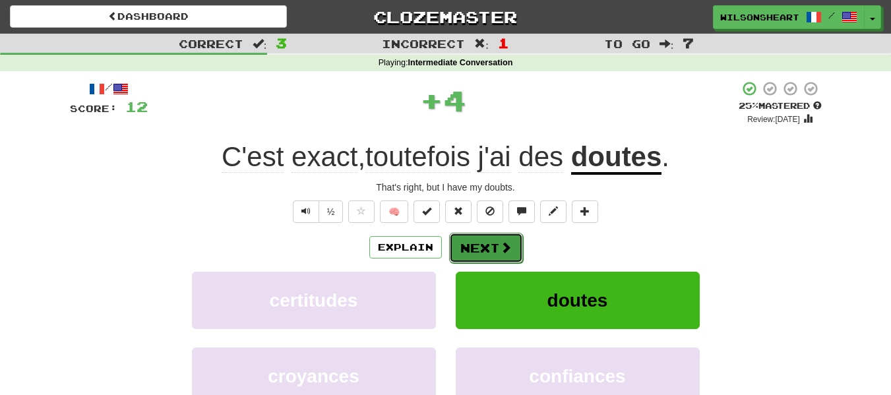
click at [484, 243] on button "Next" at bounding box center [486, 248] width 74 height 30
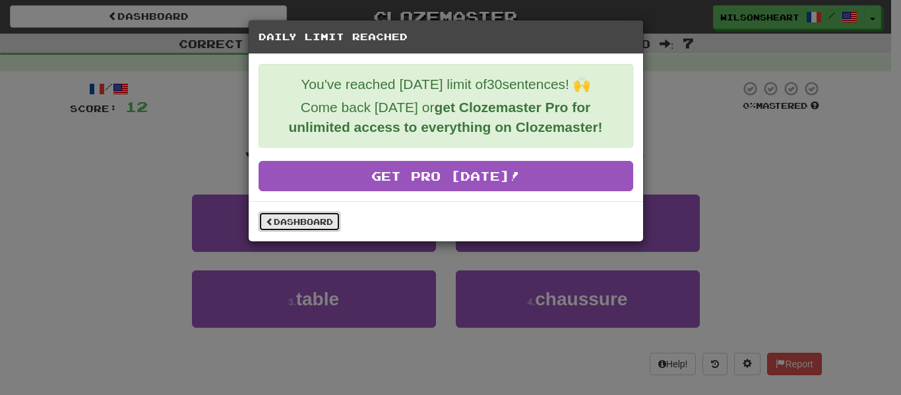
click at [286, 222] on link "Dashboard" at bounding box center [300, 222] width 82 height 20
